Goal: Task Accomplishment & Management: Use online tool/utility

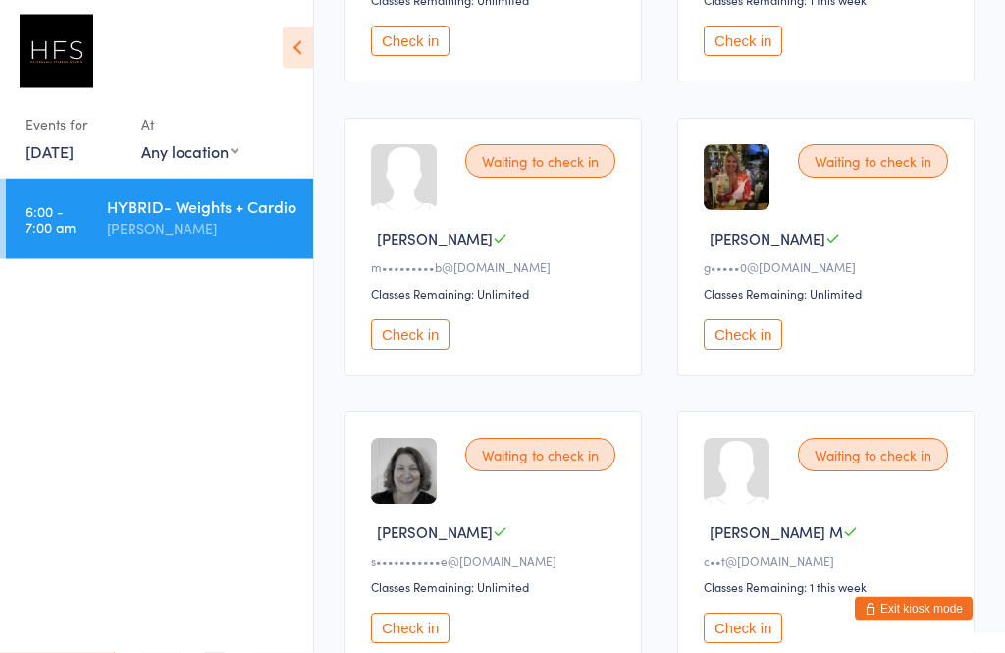
click at [764, 350] on button "Check in" at bounding box center [743, 335] width 79 height 30
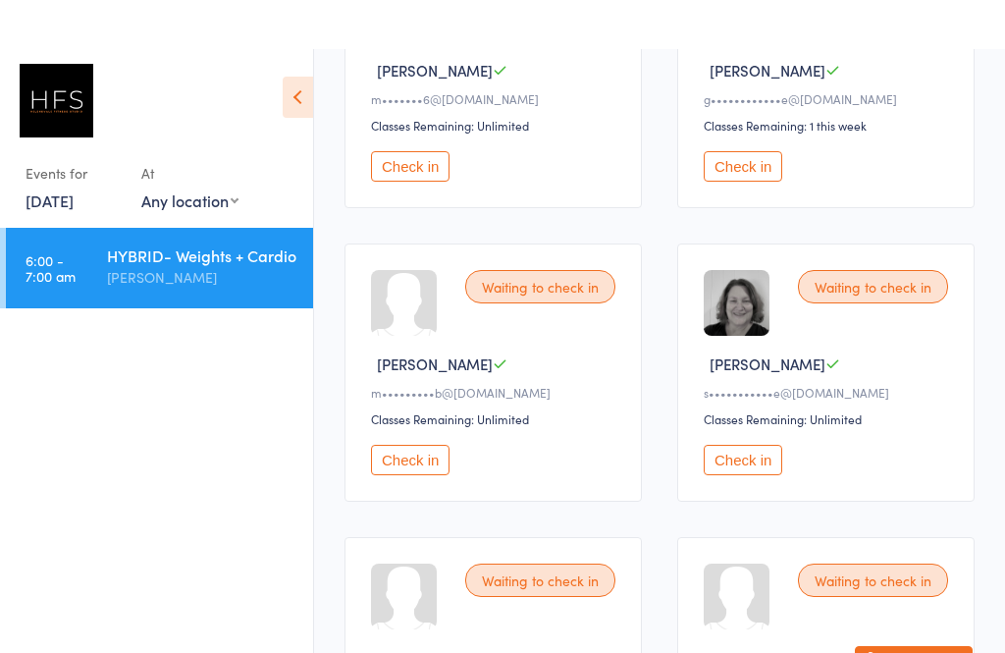
scroll to position [666, 0]
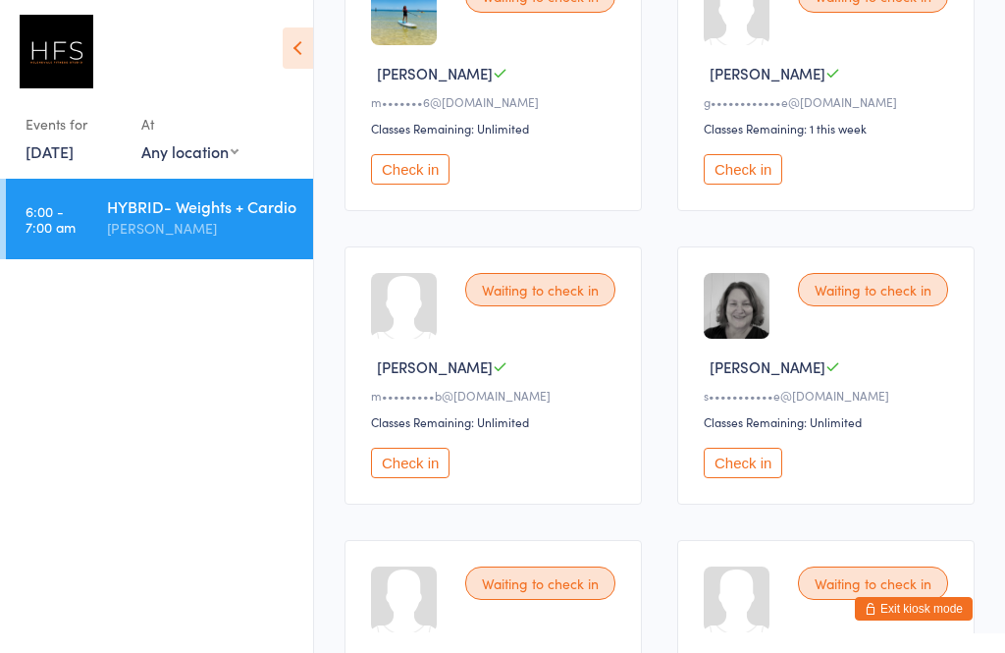
click at [757, 473] on button "Check in" at bounding box center [743, 463] width 79 height 30
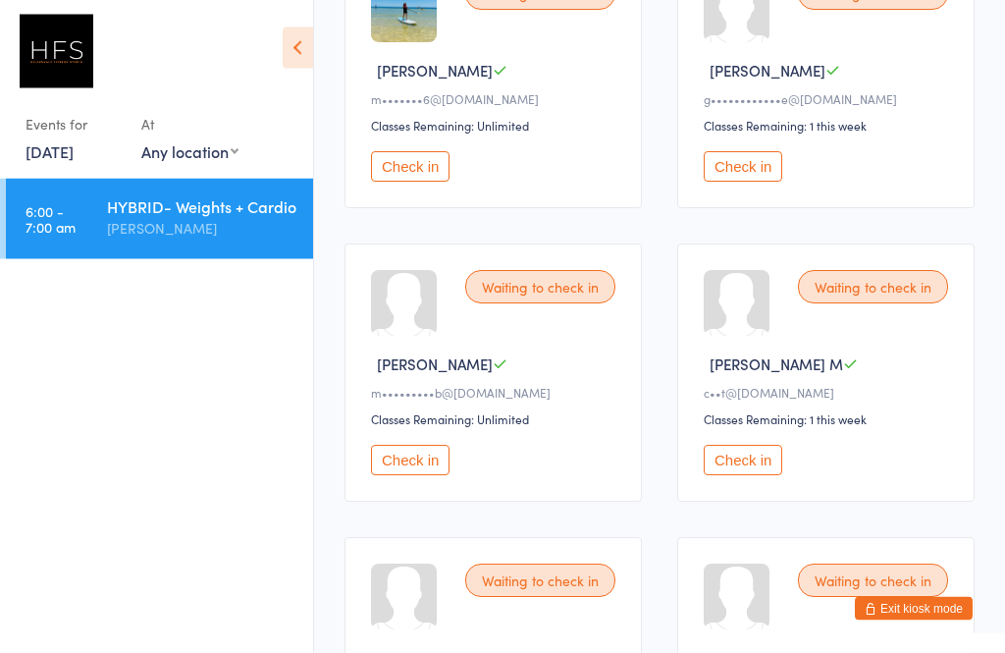
scroll to position [668, 0]
click at [427, 182] on button "Check in" at bounding box center [410, 166] width 79 height 30
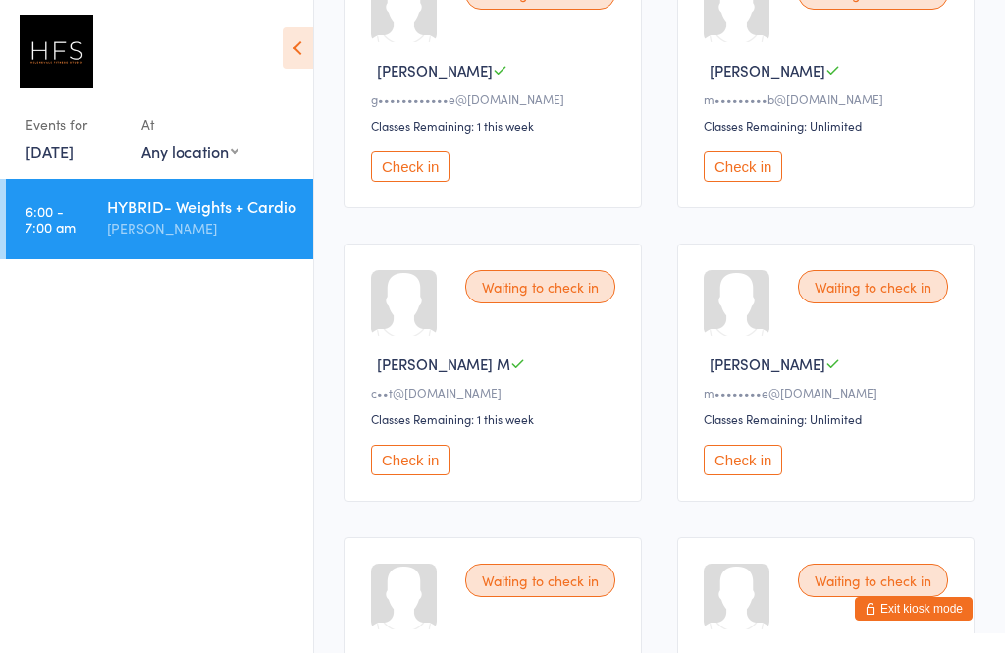
click at [412, 182] on button "Check in" at bounding box center [410, 166] width 79 height 30
click at [387, 182] on button "Check in" at bounding box center [410, 166] width 79 height 30
click at [727, 475] on button "Check in" at bounding box center [743, 460] width 79 height 30
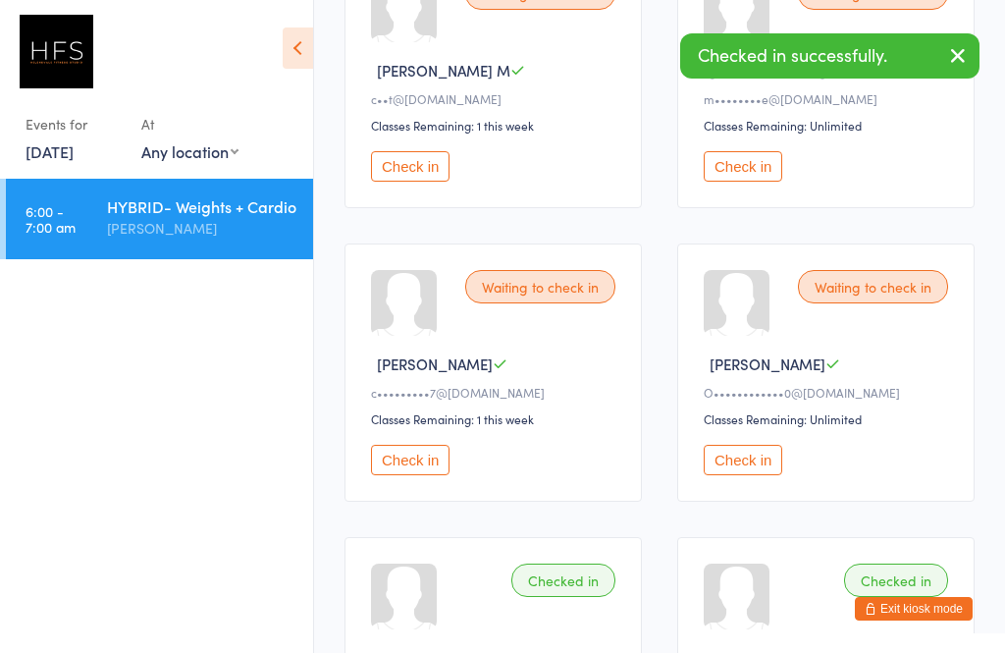
click at [402, 182] on button "Check in" at bounding box center [410, 166] width 79 height 30
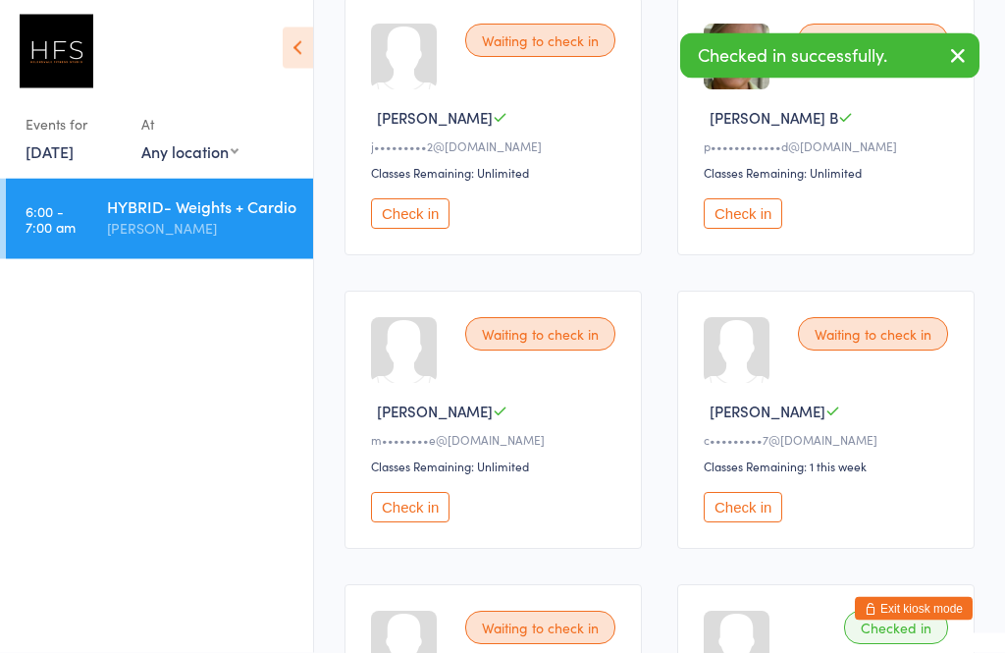
click at [413, 226] on button "Check in" at bounding box center [410, 214] width 79 height 30
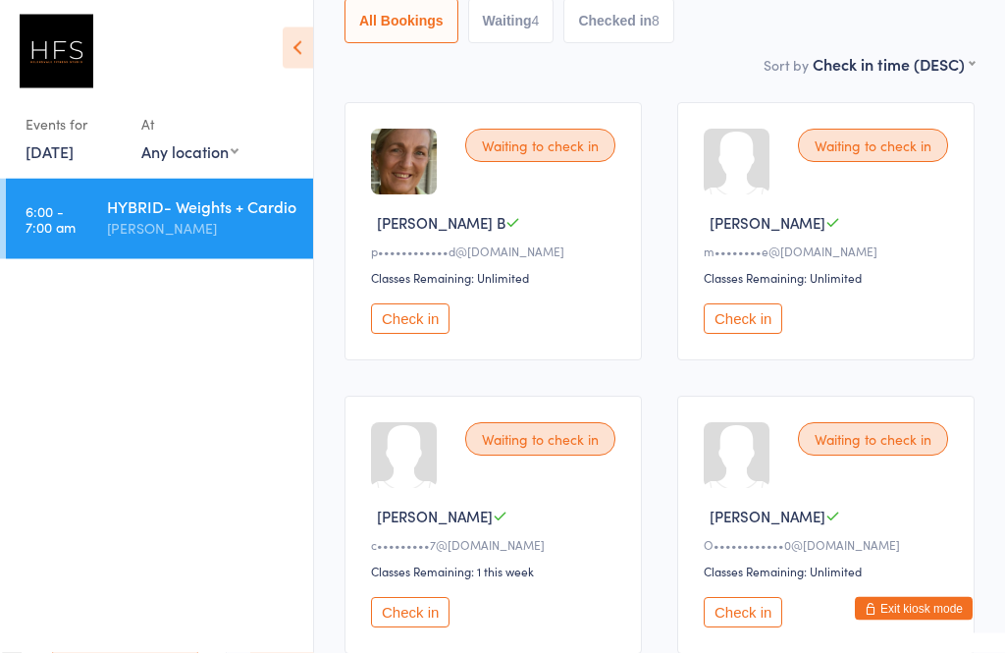
scroll to position [224, 0]
click at [417, 614] on button "Check in" at bounding box center [410, 611] width 79 height 30
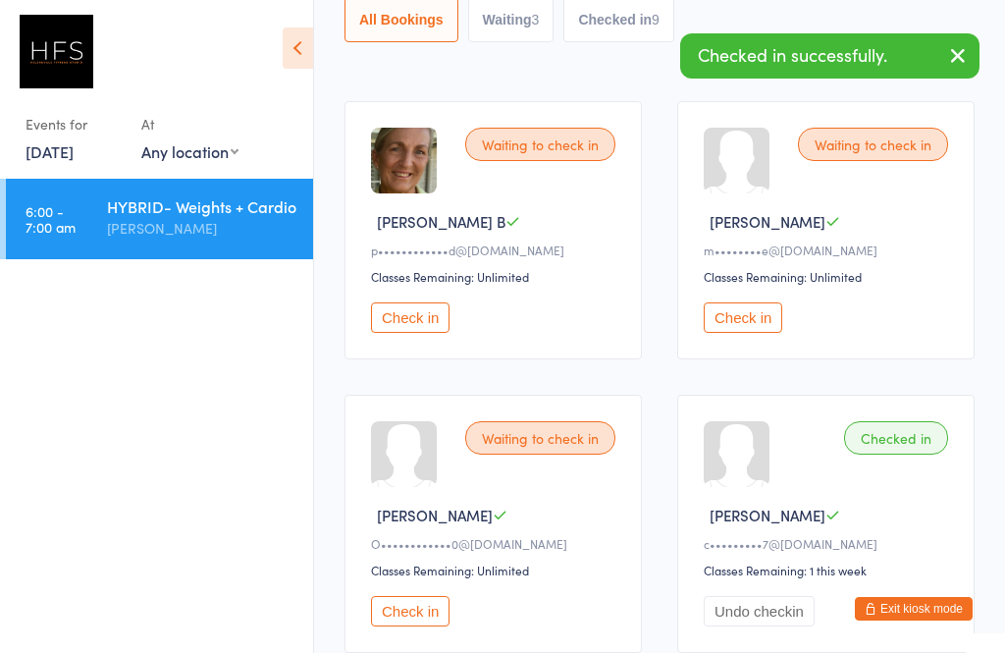
click at [762, 315] on button "Check in" at bounding box center [743, 317] width 79 height 30
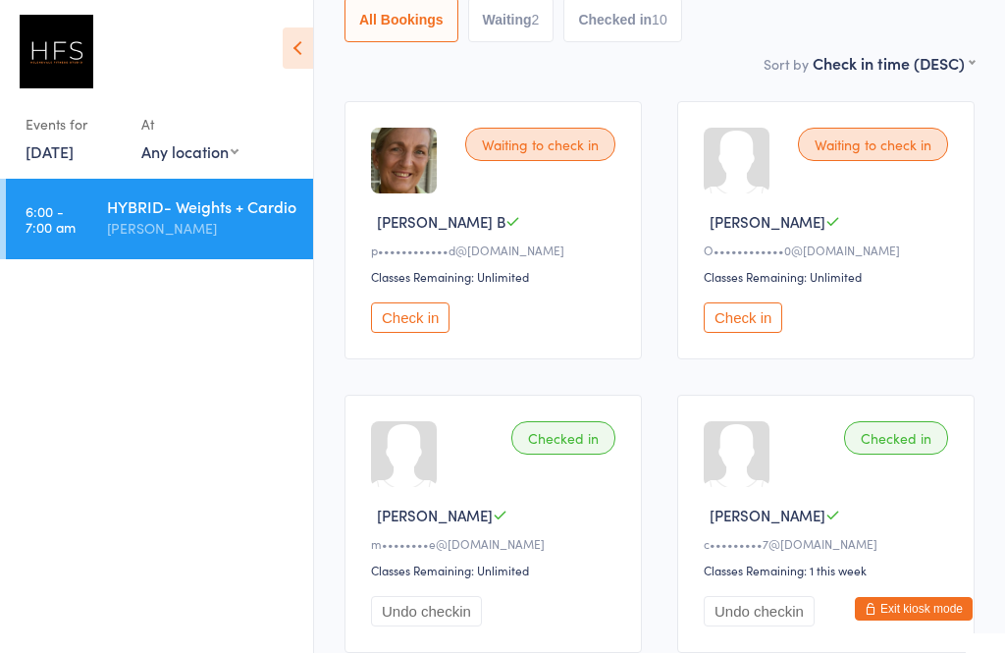
click at [402, 333] on button "Check in" at bounding box center [410, 317] width 79 height 30
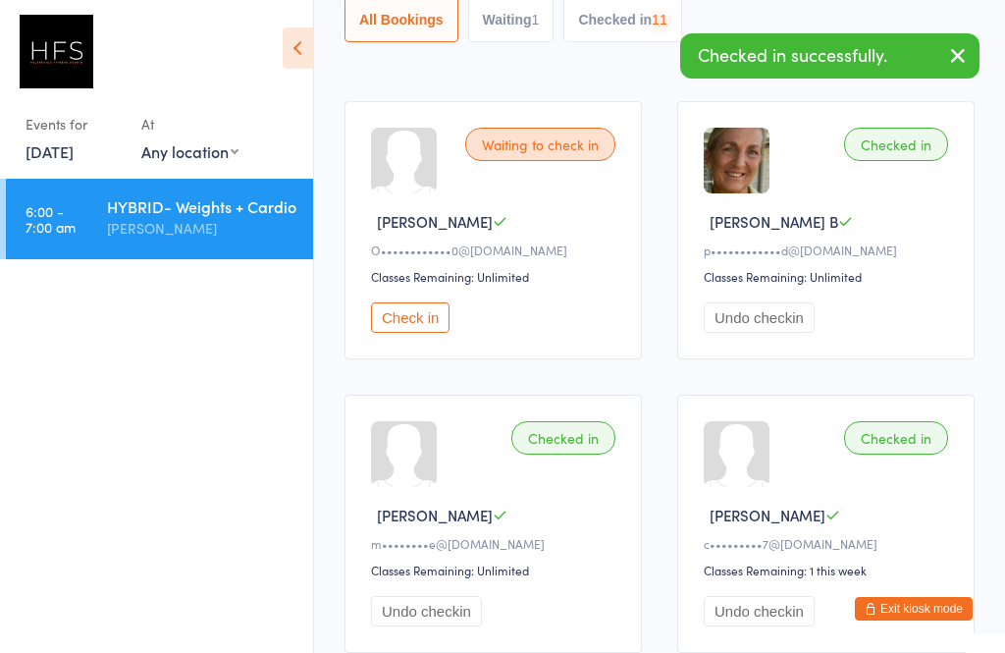
click at [150, 217] on div "HYBRID- Weights + Cardio" at bounding box center [201, 206] width 189 height 22
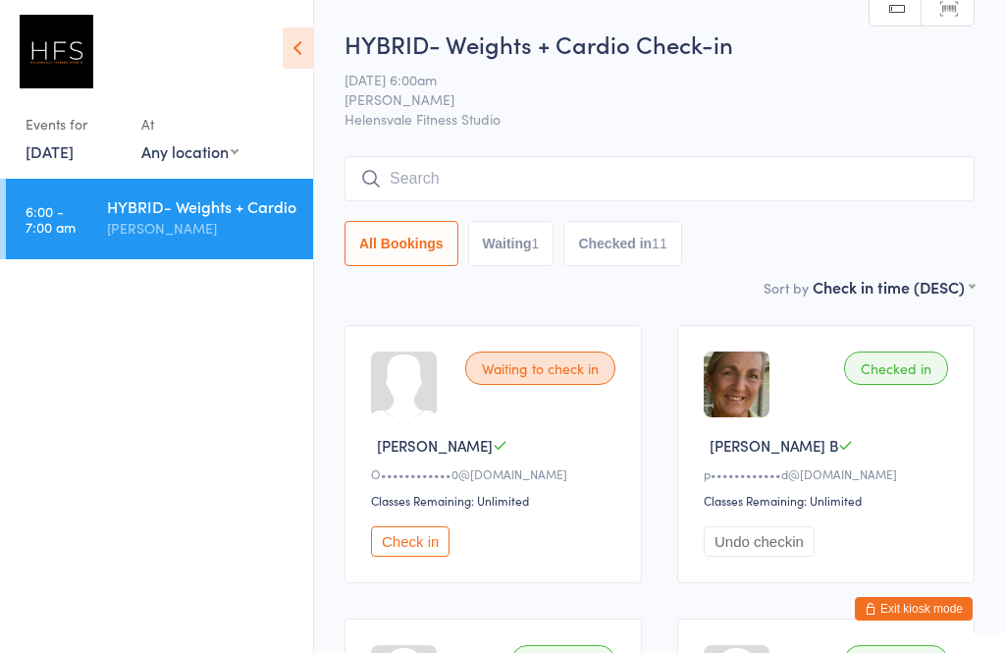
click at [194, 217] on div "HYBRID- Weights + Cardio" at bounding box center [201, 206] width 189 height 22
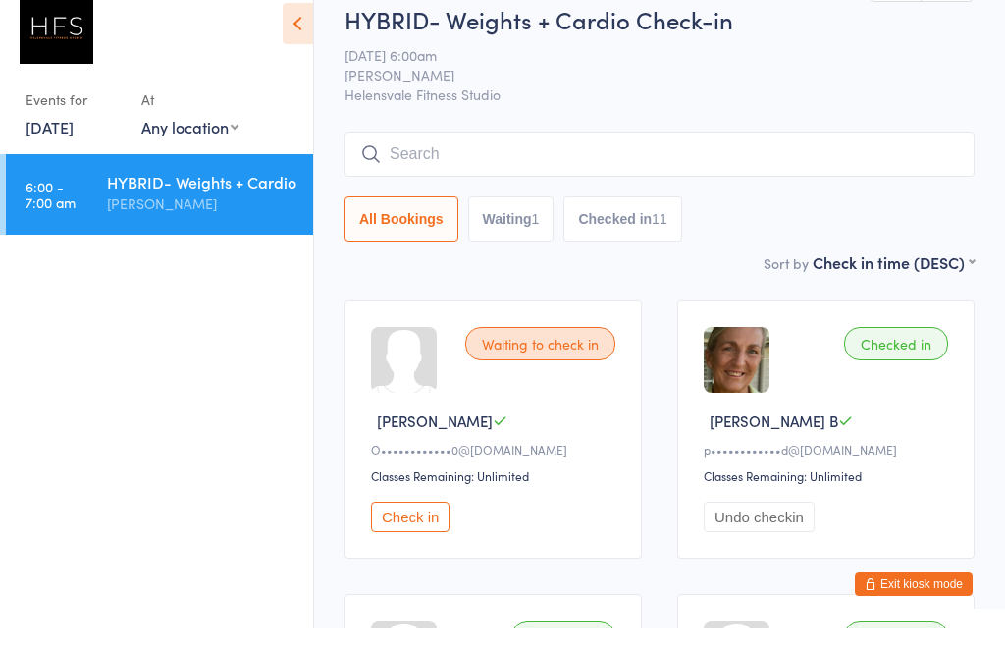
scroll to position [109, 0]
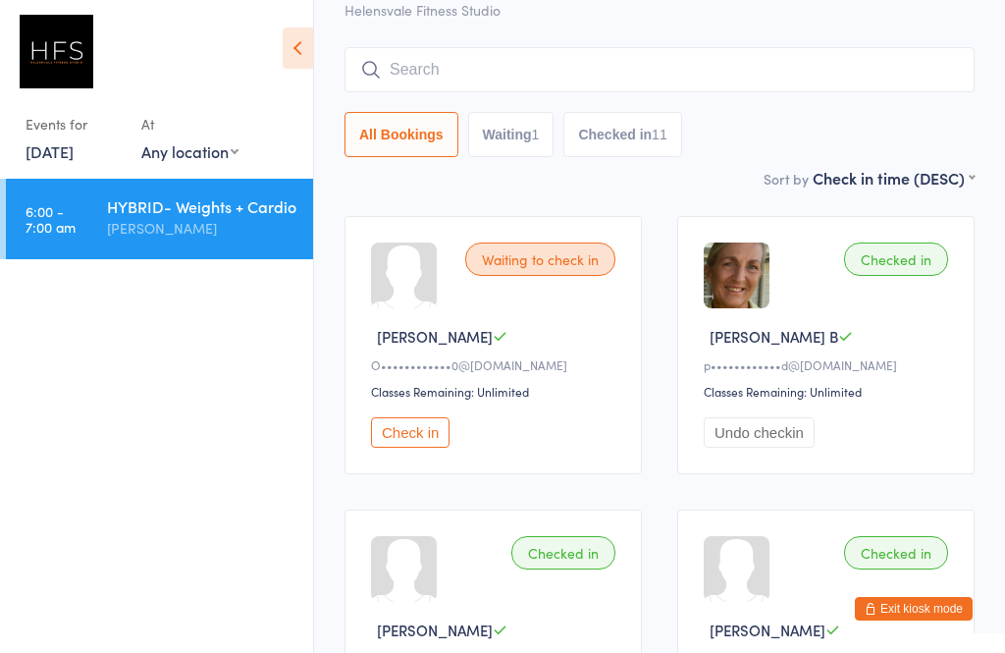
click at [430, 437] on button "Check in" at bounding box center [410, 432] width 79 height 30
